Goal: Information Seeking & Learning: Find specific page/section

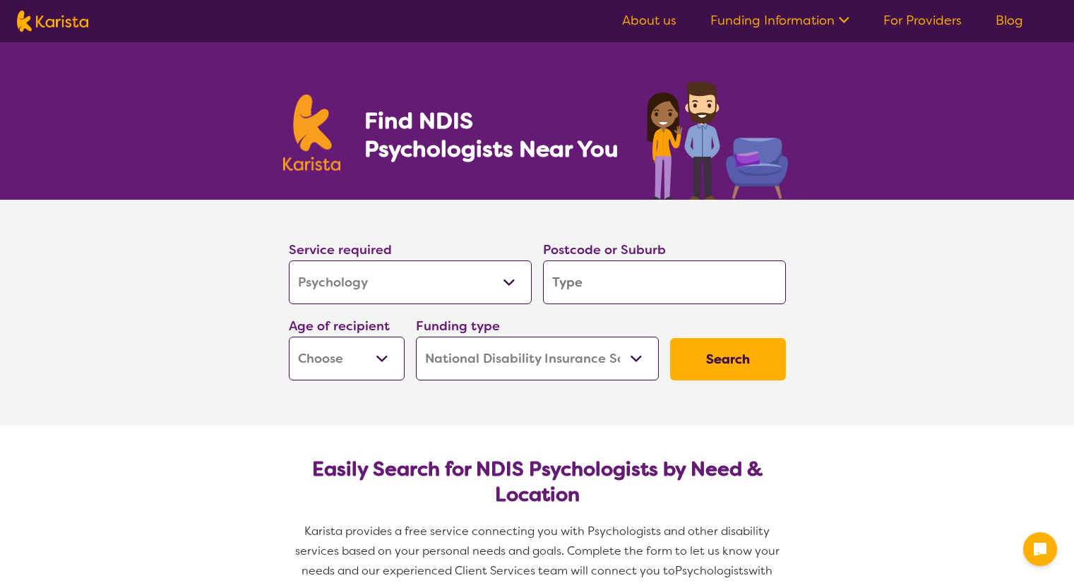
select select "Psychology"
select select "NDIS"
select select "Psychology"
select select "NDIS"
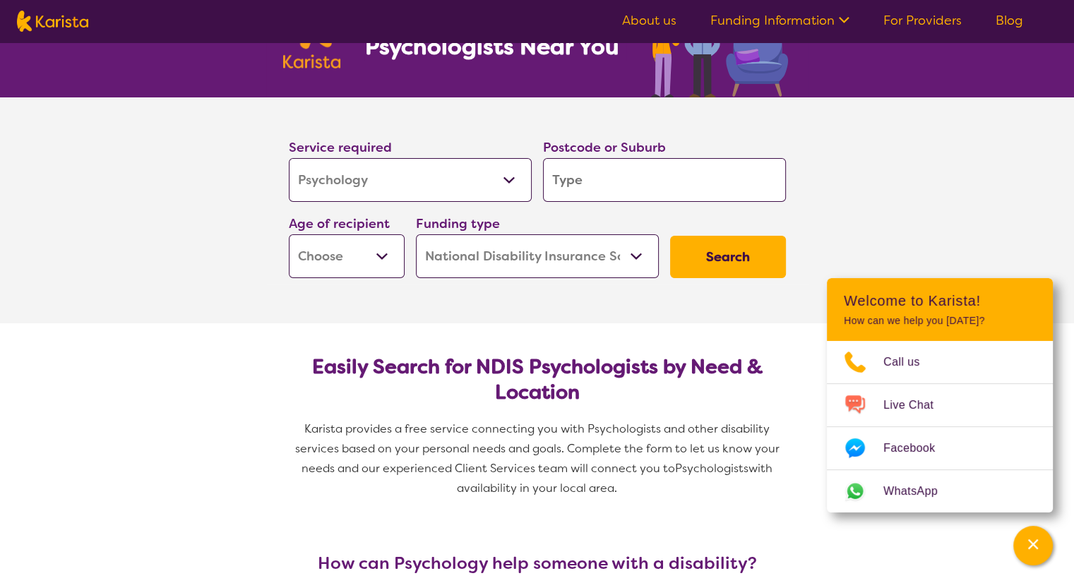
scroll to position [71, 0]
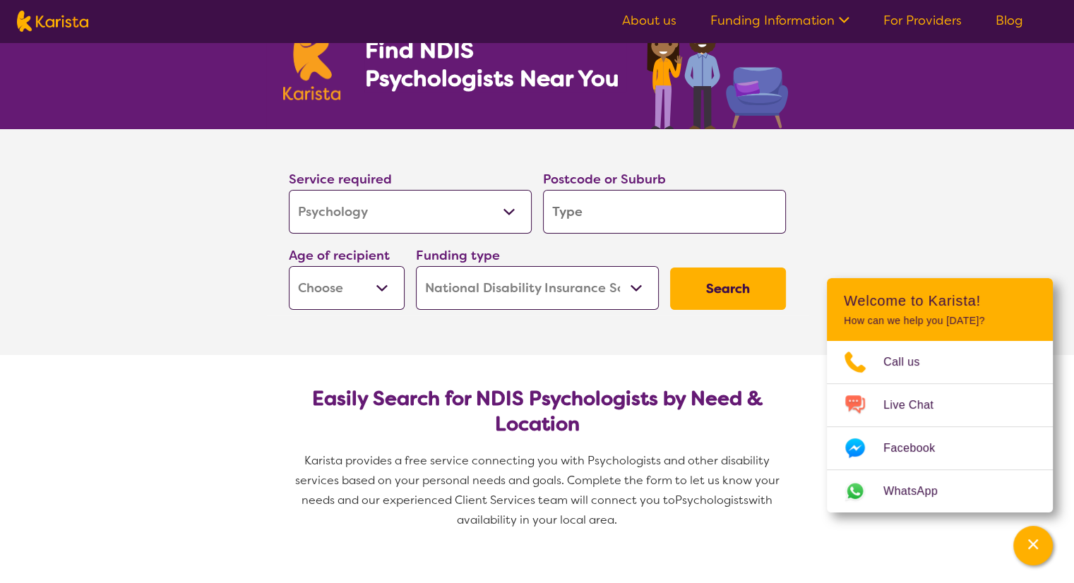
click at [417, 210] on select "Allied Health Assistant Assessment ([MEDICAL_DATA] or [MEDICAL_DATA]) Behaviour…" at bounding box center [410, 212] width 243 height 44
click at [594, 215] on input "search" at bounding box center [664, 212] width 243 height 44
type input "3"
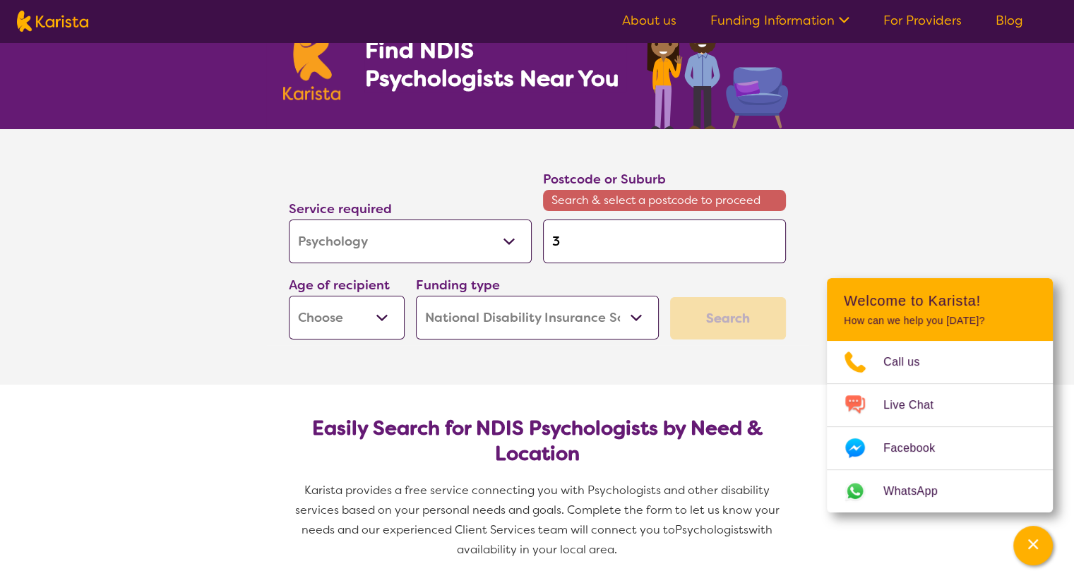
type input "30"
type input "307"
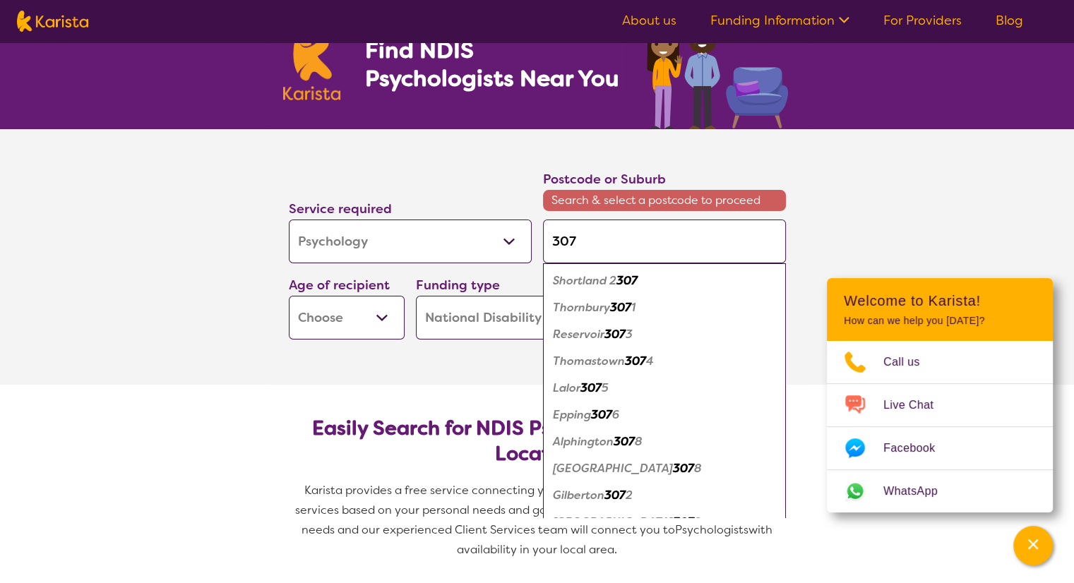
type input "3073"
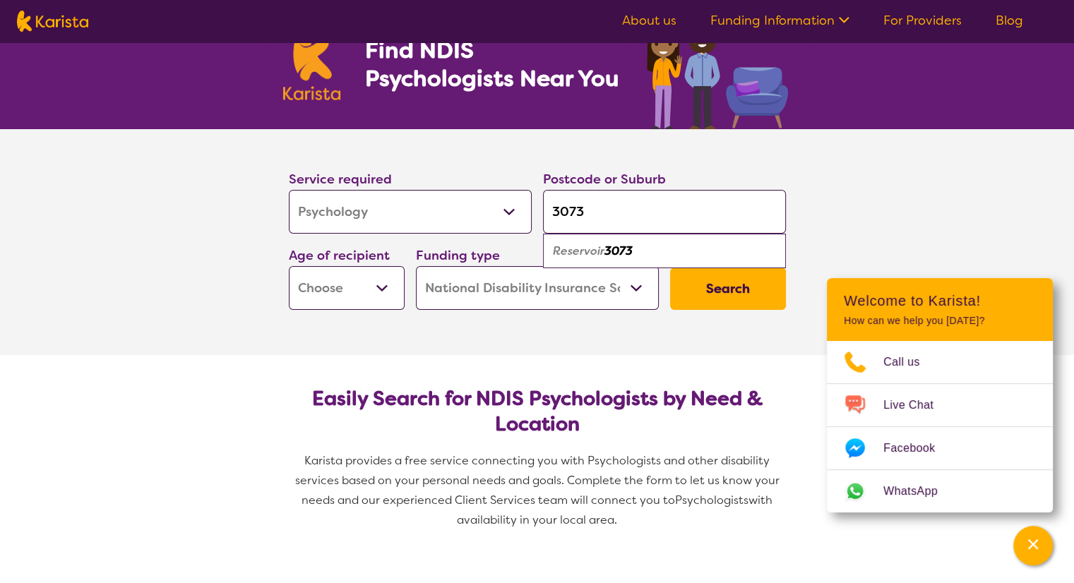
type input "3073"
click at [600, 244] on em "Reservoir" at bounding box center [579, 251] width 52 height 15
click at [373, 292] on select "Early Childhood - 0 to 9 Child - 10 to 11 Adolescent - 12 to 17 Adult - 18 to 6…" at bounding box center [347, 288] width 116 height 44
select select "EC"
click at [289, 266] on select "Early Childhood - 0 to 9 Child - 10 to 11 Adolescent - 12 to 17 Adult - 18 to 6…" at bounding box center [347, 288] width 116 height 44
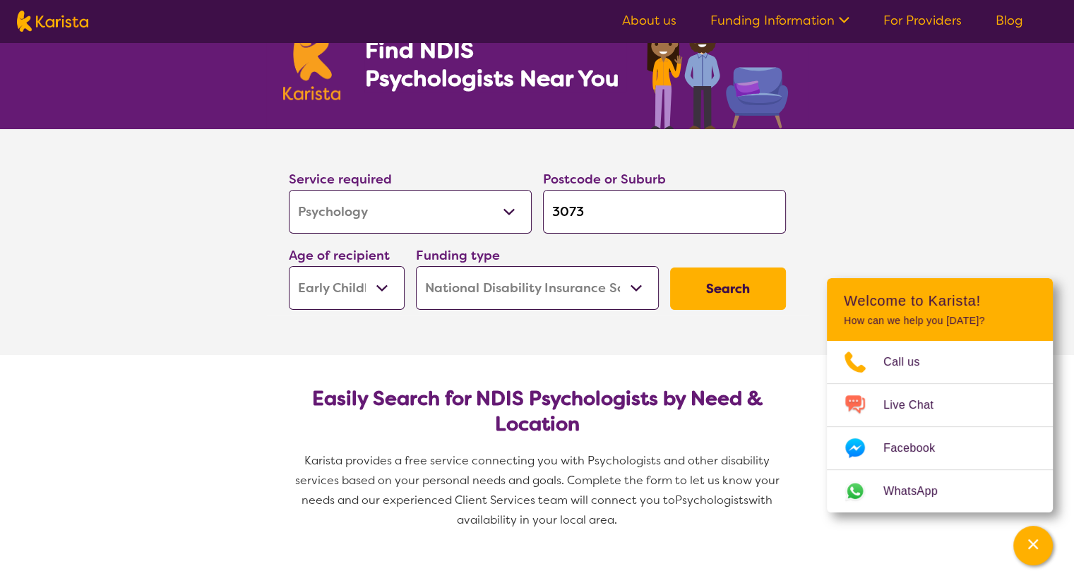
select select "EC"
click at [683, 284] on button "Search" at bounding box center [728, 289] width 116 height 42
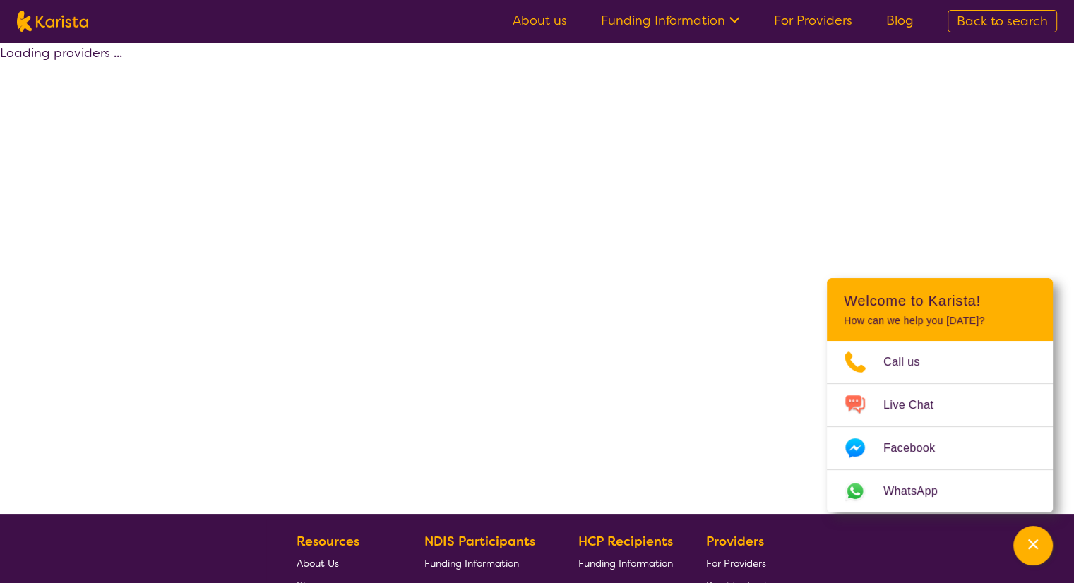
select select "by_score"
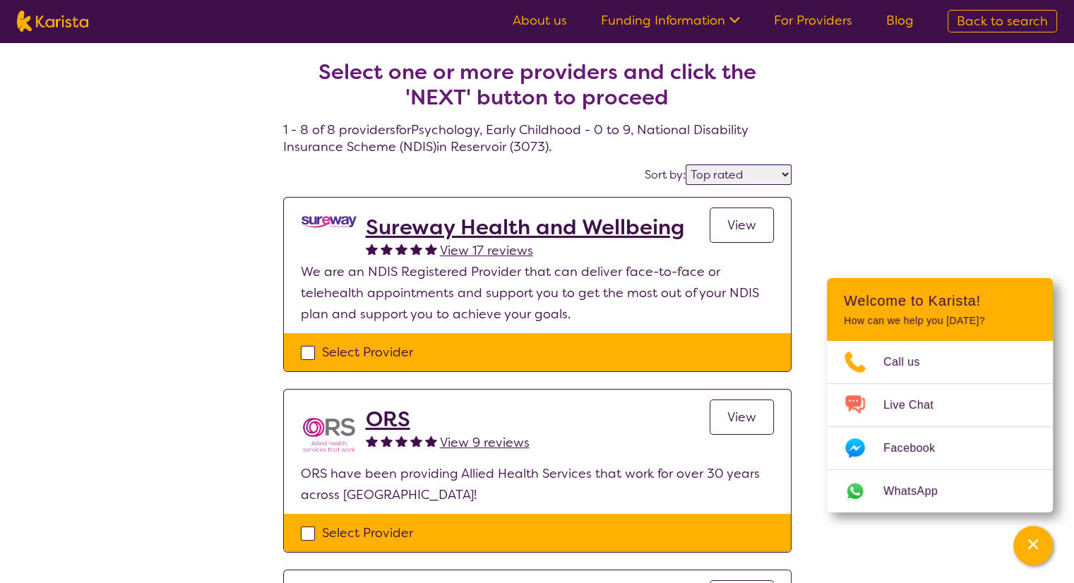
select select "Psychology"
select select "EC"
select select "NDIS"
select select "Psychology"
select select "EC"
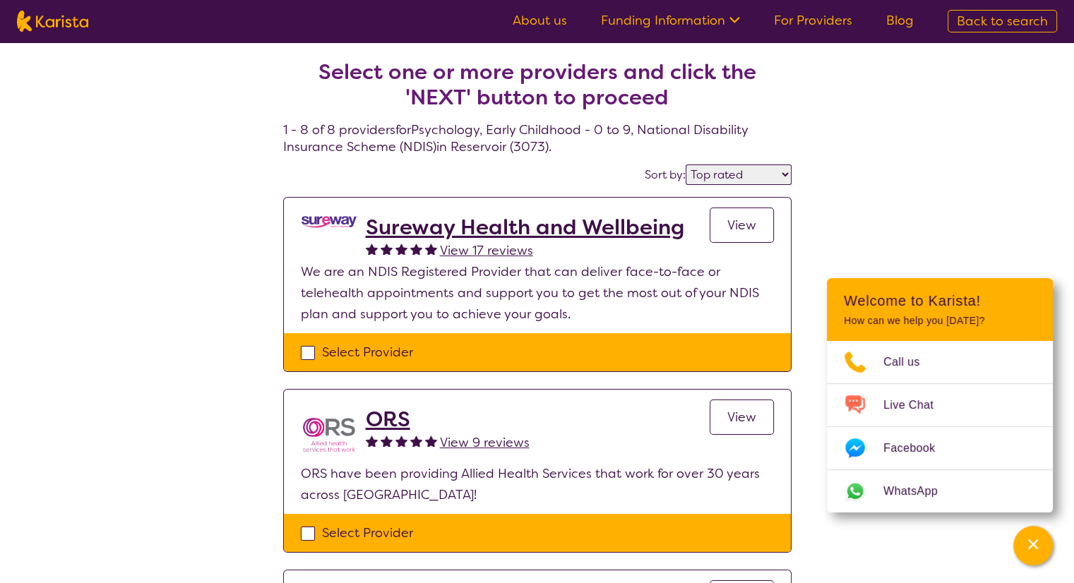
select select "NDIS"
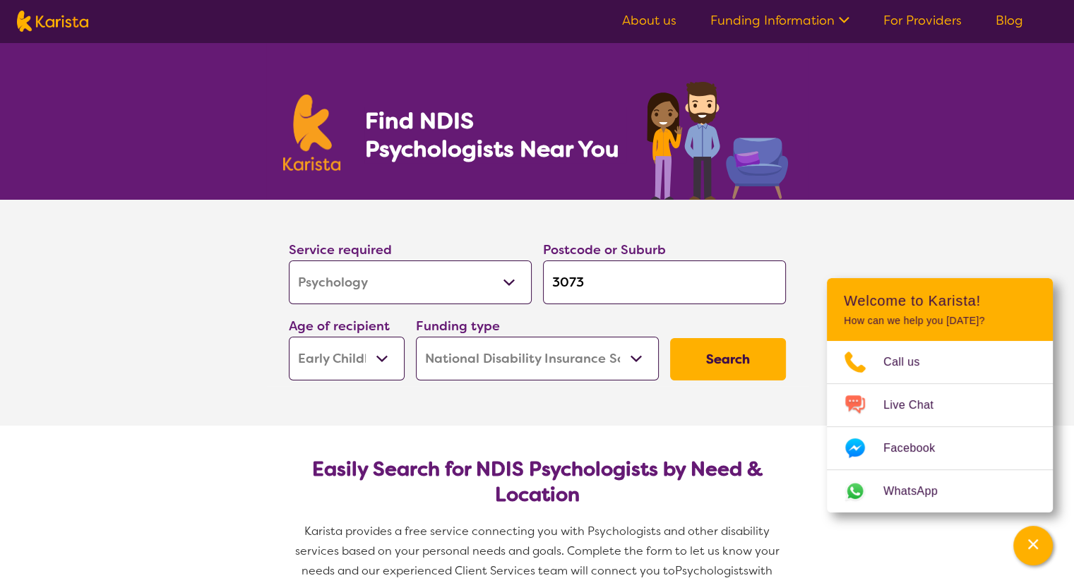
drag, startPoint x: 579, startPoint y: 373, endPoint x: 568, endPoint y: 364, distance: 14.0
click at [579, 373] on select "Home Care Package (HCP) National Disability Insurance Scheme (NDIS) I don't know" at bounding box center [537, 359] width 243 height 44
select select "i-don-t-know"
click at [416, 337] on select "Home Care Package (HCP) National Disability Insurance Scheme (NDIS) I don't know" at bounding box center [537, 359] width 243 height 44
select select "i-don-t-know"
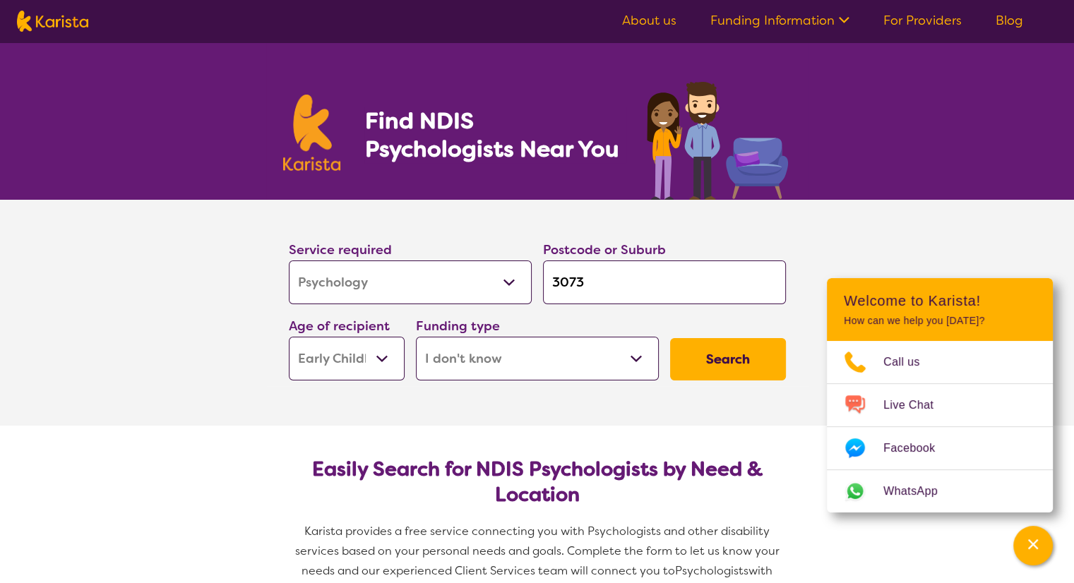
click at [739, 361] on button "Search" at bounding box center [728, 359] width 116 height 42
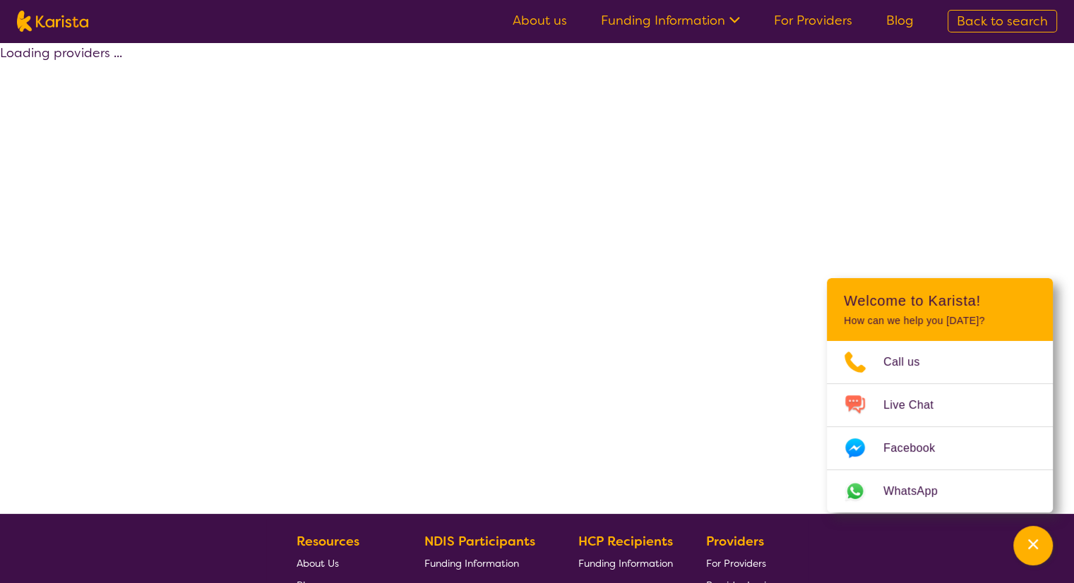
select select "Psychology"
select select "EC"
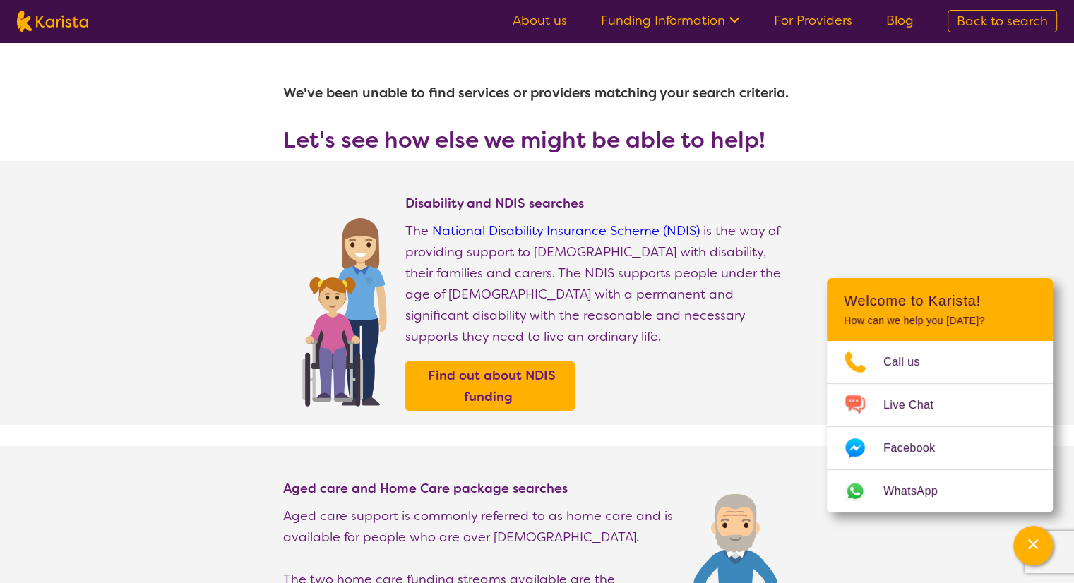
select select "Psychology"
select select "EC"
select select "NDIS"
select select "Psychology"
select select "EC"
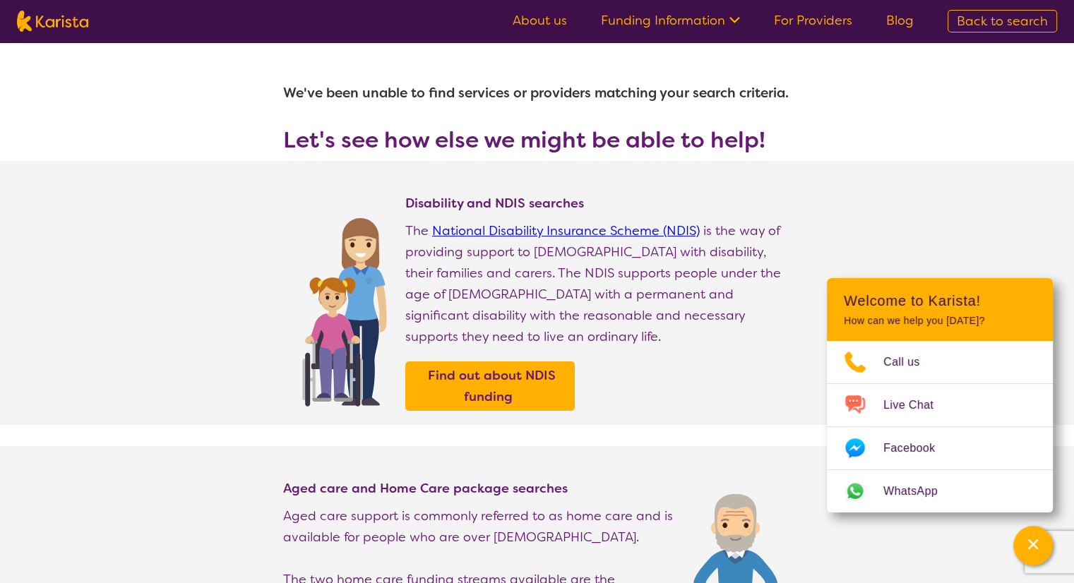
select select "NDIS"
